Goal: Information Seeking & Learning: Learn about a topic

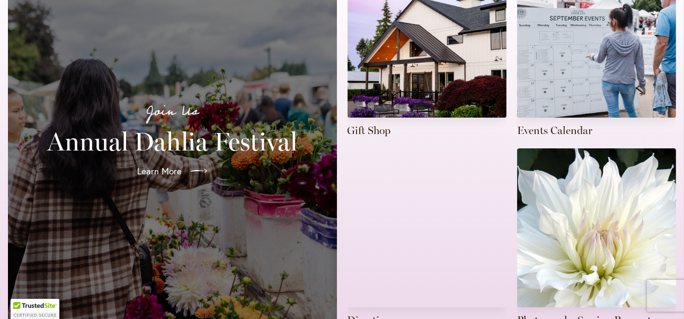
scroll to position [318, 0]
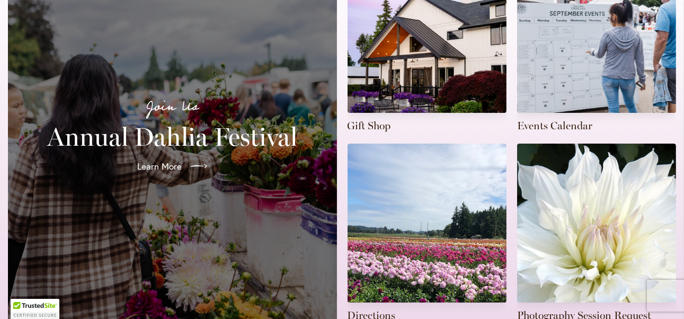
click at [107, 166] on div "Learn More" at bounding box center [173, 167] width 304 height 30
click at [153, 160] on span "Learn More" at bounding box center [158, 166] width 45 height 13
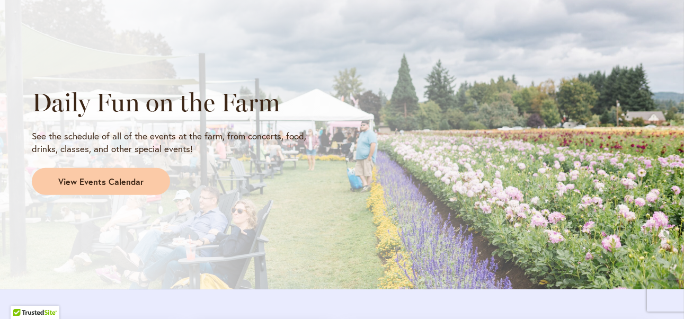
scroll to position [901, 0]
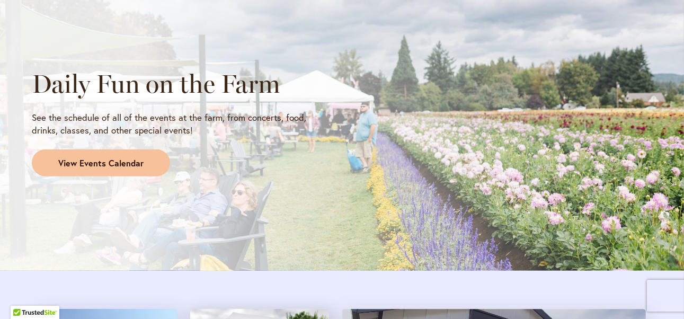
click at [119, 155] on link "View Events Calendar" at bounding box center [101, 163] width 138 height 28
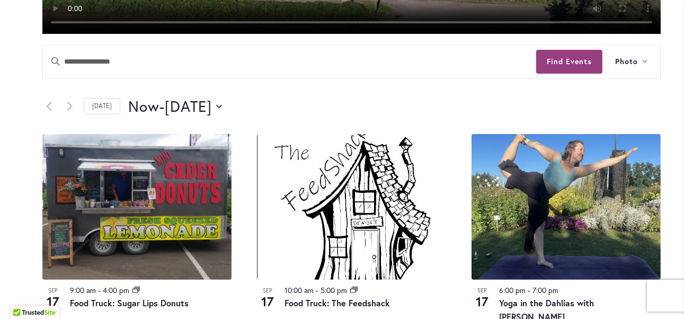
scroll to position [444, 0]
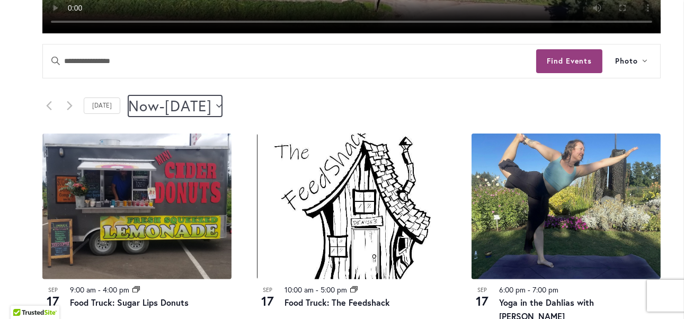
click at [222, 104] on icon "Click to toggle datepicker" at bounding box center [219, 106] width 6 height 4
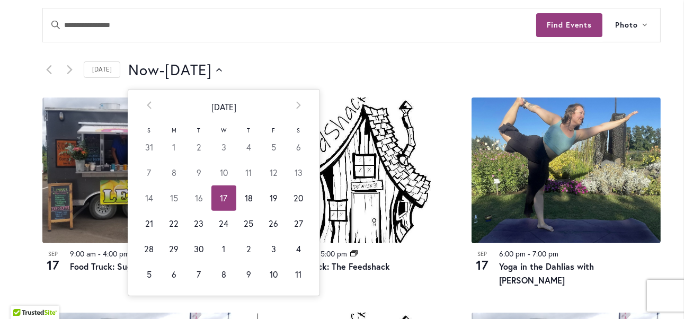
scroll to position [550, 0]
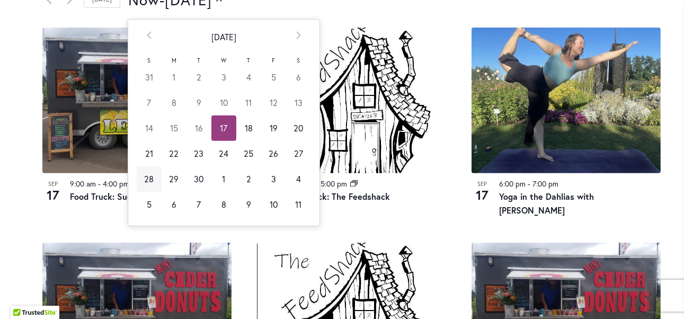
click at [138, 180] on td "28" at bounding box center [149, 178] width 25 height 25
type input "*********"
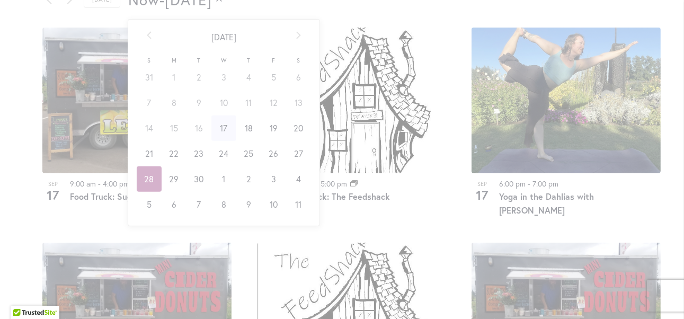
scroll to position [0, 43]
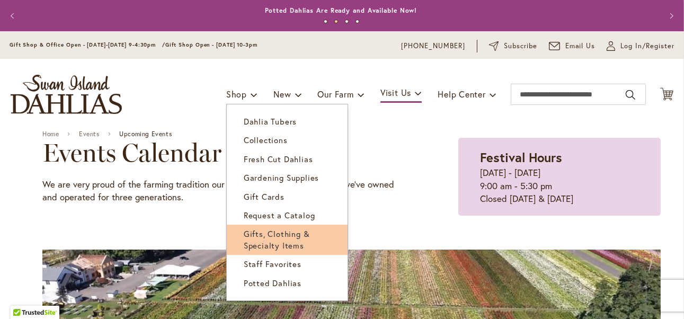
click at [247, 240] on span "Gifts, Clothing & Specialty Items" at bounding box center [277, 239] width 66 height 22
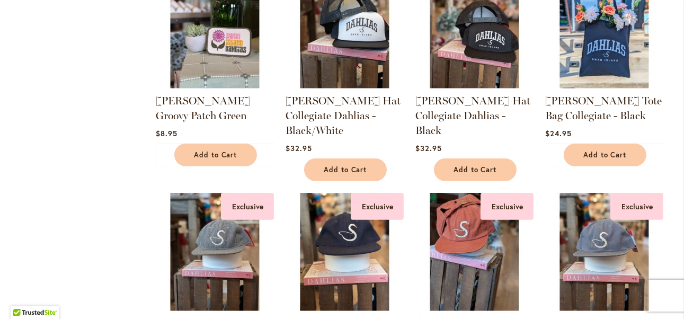
scroll to position [901, 0]
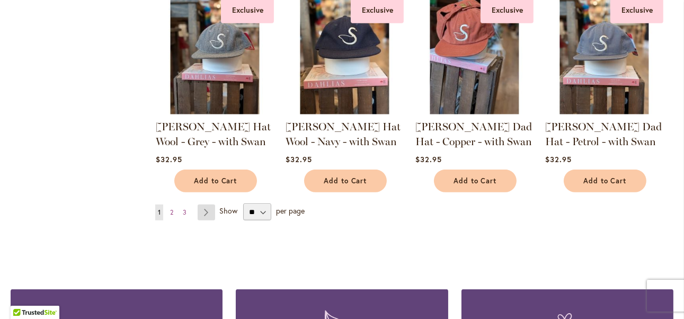
click at [206, 212] on link "Page Next" at bounding box center [206, 213] width 17 height 16
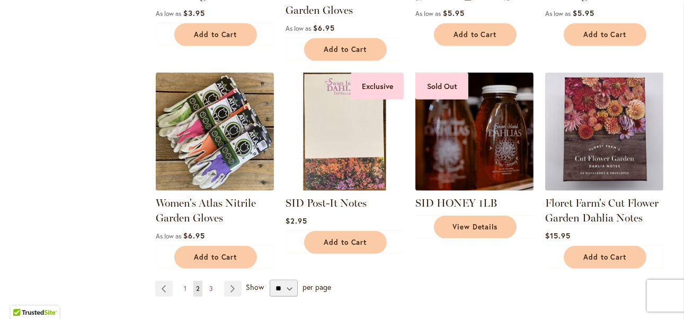
scroll to position [954, 0]
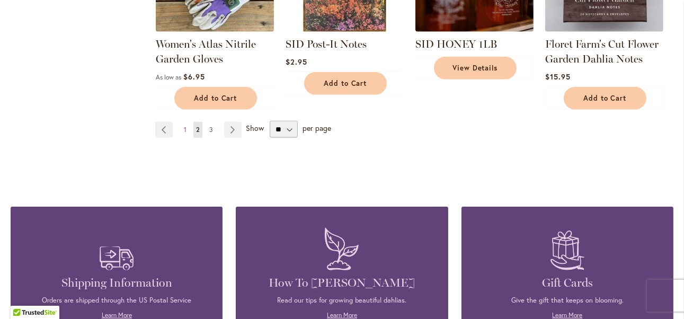
click at [207, 130] on link "Page 3" at bounding box center [211, 130] width 9 height 16
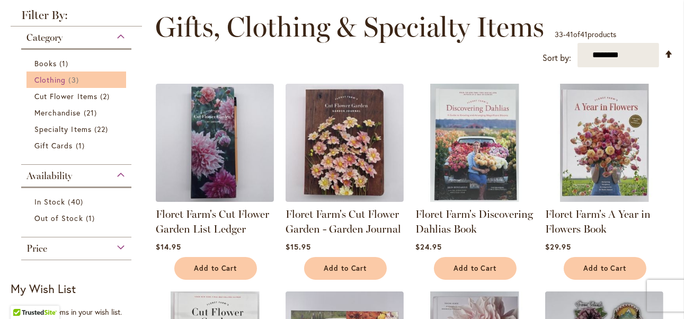
scroll to position [53, 0]
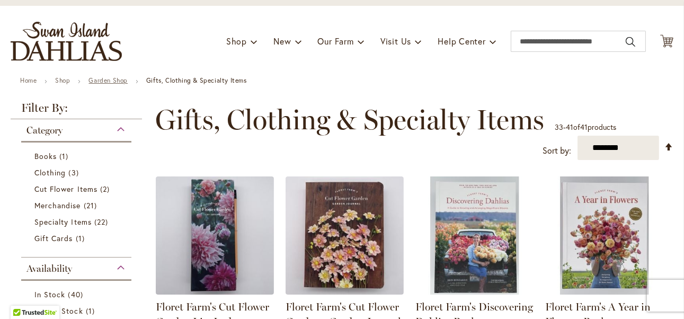
click at [96, 82] on link "Garden Shop" at bounding box center [107, 80] width 39 height 8
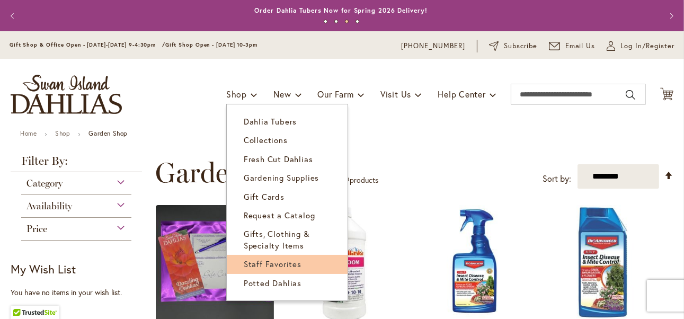
click at [260, 263] on span "Staff Favorites" at bounding box center [273, 264] width 58 height 11
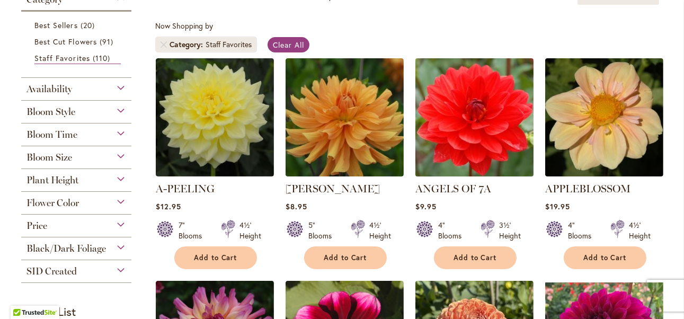
scroll to position [371, 0]
